Goal: Task Accomplishment & Management: Use online tool/utility

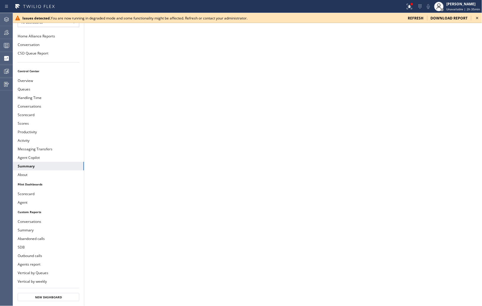
click at [478, 19] on icon at bounding box center [476, 17] width 7 height 7
click at [478, 17] on icon at bounding box center [476, 17] width 7 height 7
click at [476, 18] on icon at bounding box center [476, 17] width 7 height 7
click at [477, 19] on icon at bounding box center [476, 17] width 7 height 7
click at [476, 18] on icon at bounding box center [477, 18] width 2 height 2
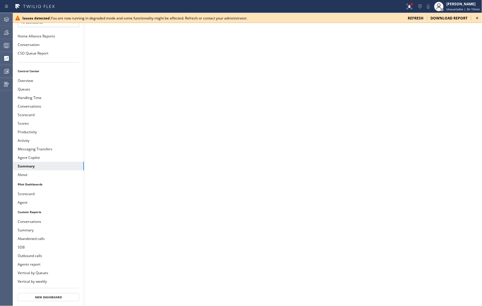
click at [477, 18] on icon at bounding box center [477, 18] width 2 height 2
click at [478, 18] on icon at bounding box center [476, 17] width 7 height 7
click at [477, 20] on icon at bounding box center [476, 17] width 7 height 7
click at [477, 19] on icon at bounding box center [477, 18] width 2 height 2
click at [477, 18] on icon at bounding box center [477, 18] width 2 height 2
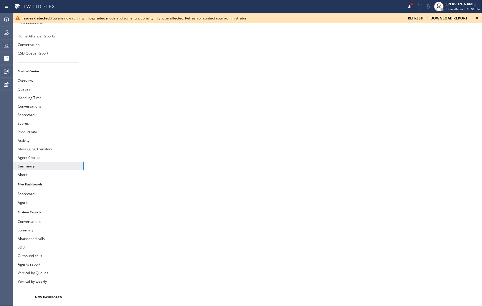
click at [477, 19] on icon at bounding box center [476, 17] width 7 height 7
click at [478, 16] on icon at bounding box center [476, 17] width 7 height 7
click at [478, 18] on icon at bounding box center [476, 17] width 7 height 7
click at [477, 17] on icon at bounding box center [476, 17] width 7 height 7
click at [477, 19] on icon at bounding box center [476, 17] width 7 height 7
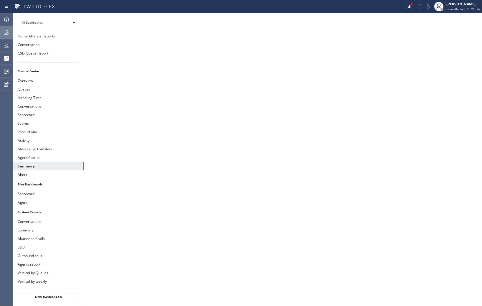
click at [9, 31] on icon at bounding box center [6, 32] width 7 height 7
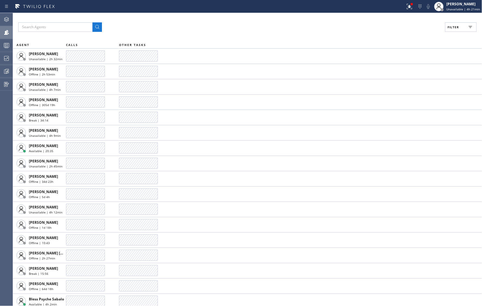
click at [468, 26] on icon at bounding box center [470, 27] width 7 height 7
click at [396, 90] on input "Break" at bounding box center [395, 88] width 7 height 7
checkbox input "true"
click at [442, 32] on span "Apply" at bounding box center [445, 33] width 12 height 4
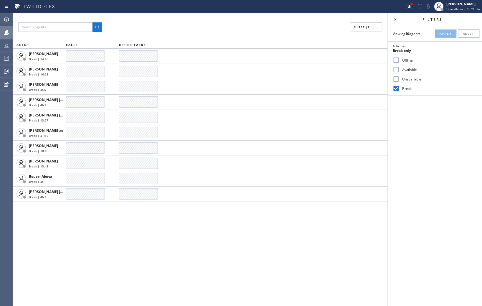
click at [111, 257] on div "Filter (1) AGENT CALLS OTHER TASKS [PERSON_NAME] Break | 34:46 [PERSON_NAME] Br…" at bounding box center [200, 159] width 374 height 293
click at [39, 228] on div "Filter (1) AGENT CALLS OTHER TASKS [PERSON_NAME] Break | 34:48 [PERSON_NAME] Br…" at bounding box center [200, 159] width 374 height 293
click at [294, 25] on div "Filter (1)" at bounding box center [200, 26] width 364 height 9
click at [298, 260] on div "Filter (1) AGENT CALLS OTHER TASKS [PERSON_NAME] Break | 36:49 [PERSON_NAME] Br…" at bounding box center [200, 159] width 374 height 293
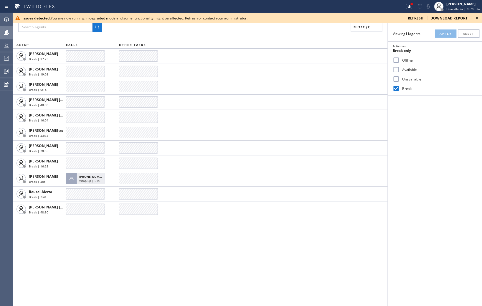
click at [477, 18] on icon at bounding box center [477, 18] width 2 height 2
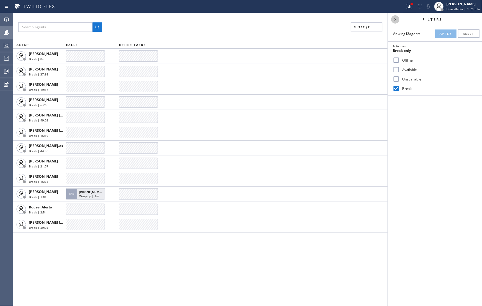
click at [396, 19] on icon at bounding box center [395, 19] width 7 height 7
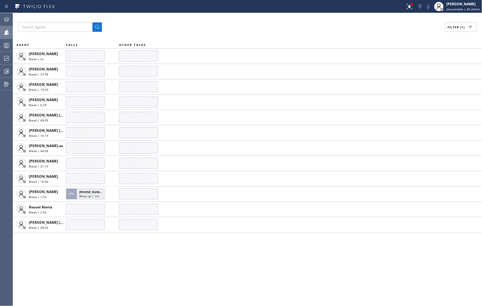
click at [217, 24] on div "Filter (1)" at bounding box center [247, 26] width 458 height 9
click at [316, 21] on div "Filter (1) AGENT CALLS OTHER TASKS [PERSON_NAME] Break | 7s [PERSON_NAME] Break…" at bounding box center [247, 159] width 469 height 293
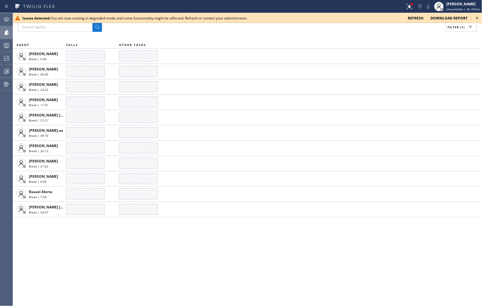
click at [478, 18] on icon at bounding box center [476, 17] width 7 height 7
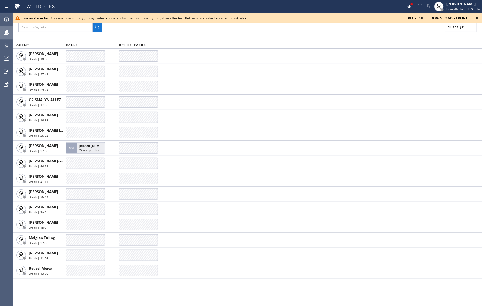
click at [478, 20] on icon at bounding box center [476, 17] width 7 height 7
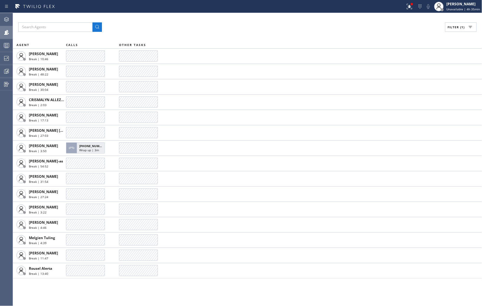
click at [161, 24] on div "Filter (1)" at bounding box center [247, 26] width 458 height 9
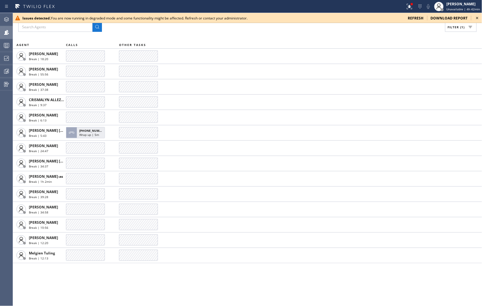
click at [395, 36] on div "Filter (1) AGENT CALLS OTHER TASKS [PERSON_NAME] Break | 18:20 [PERSON_NAME] Br…" at bounding box center [247, 159] width 469 height 293
click at [476, 18] on icon at bounding box center [476, 17] width 7 height 7
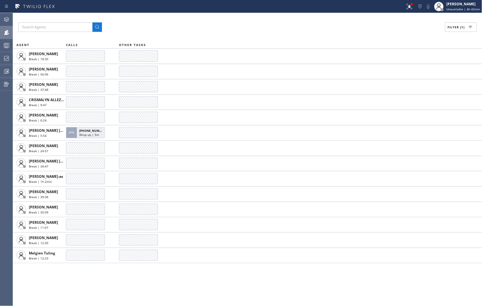
click at [401, 28] on div "Filter (1)" at bounding box center [247, 26] width 458 height 9
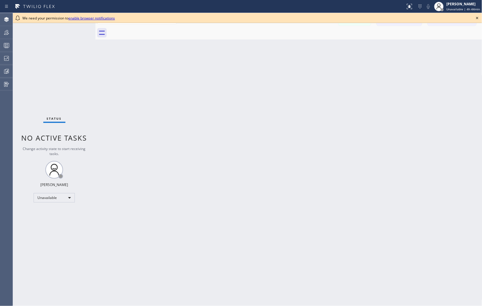
click at [478, 18] on icon at bounding box center [476, 17] width 7 height 7
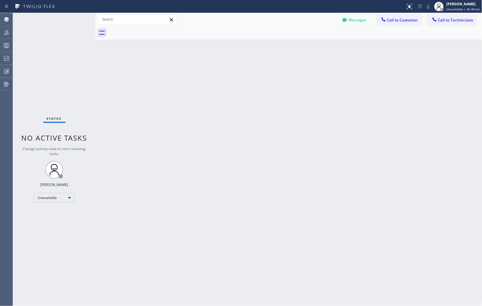
click at [337, 122] on div "Back to Dashboard Change Sender ID Customers Technicians Select a contact Outbo…" at bounding box center [288, 159] width 386 height 293
click at [345, 149] on div "Back to Dashboard Change Sender ID Customers Technicians Select a contact Outbo…" at bounding box center [288, 159] width 386 height 293
click at [392, 111] on div "Back to Dashboard Change Sender ID Customers Technicians Select a contact Outbo…" at bounding box center [288, 159] width 386 height 293
click at [9, 60] on icon at bounding box center [6, 58] width 7 height 7
